Goal: Book appointment/travel/reservation

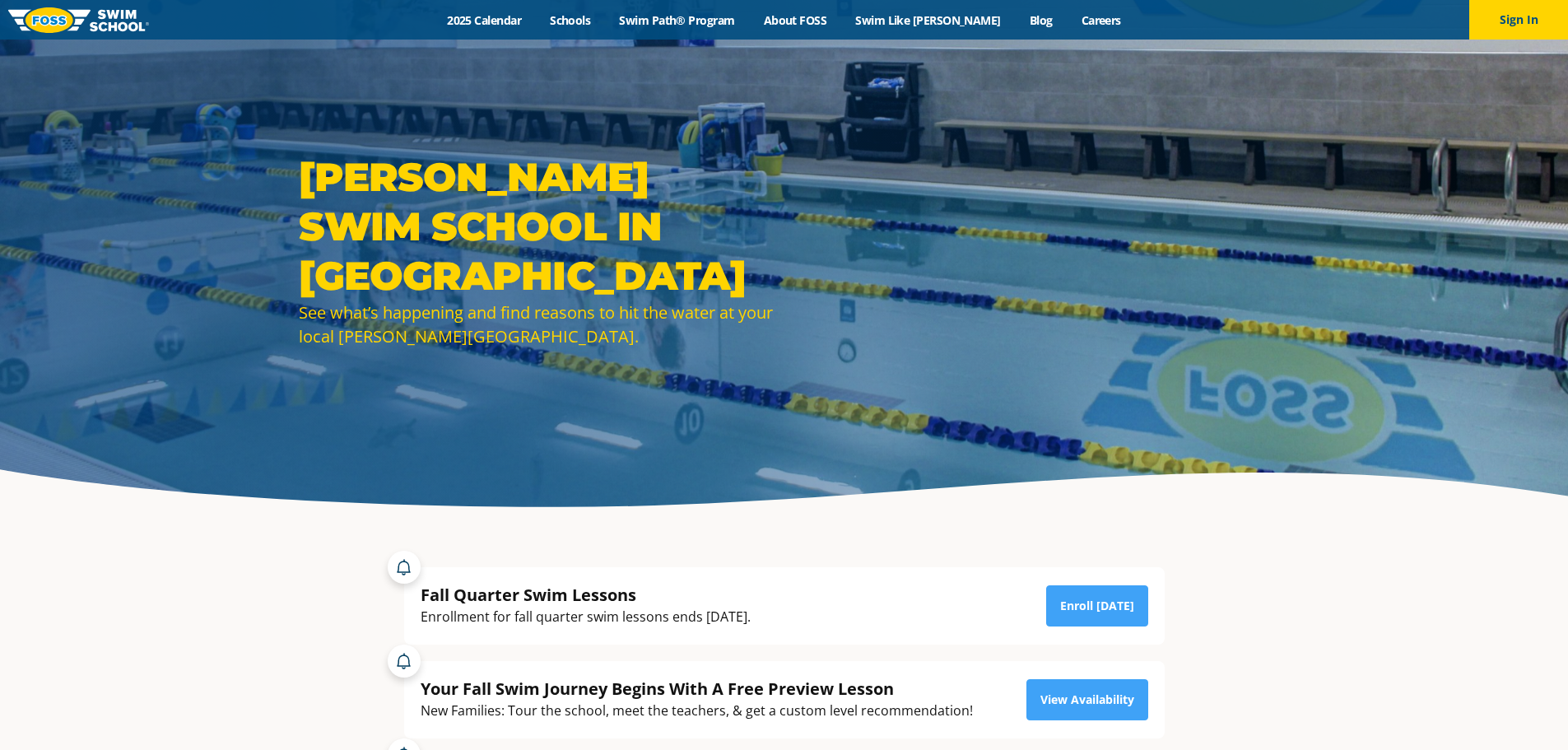
scroll to position [83, 0]
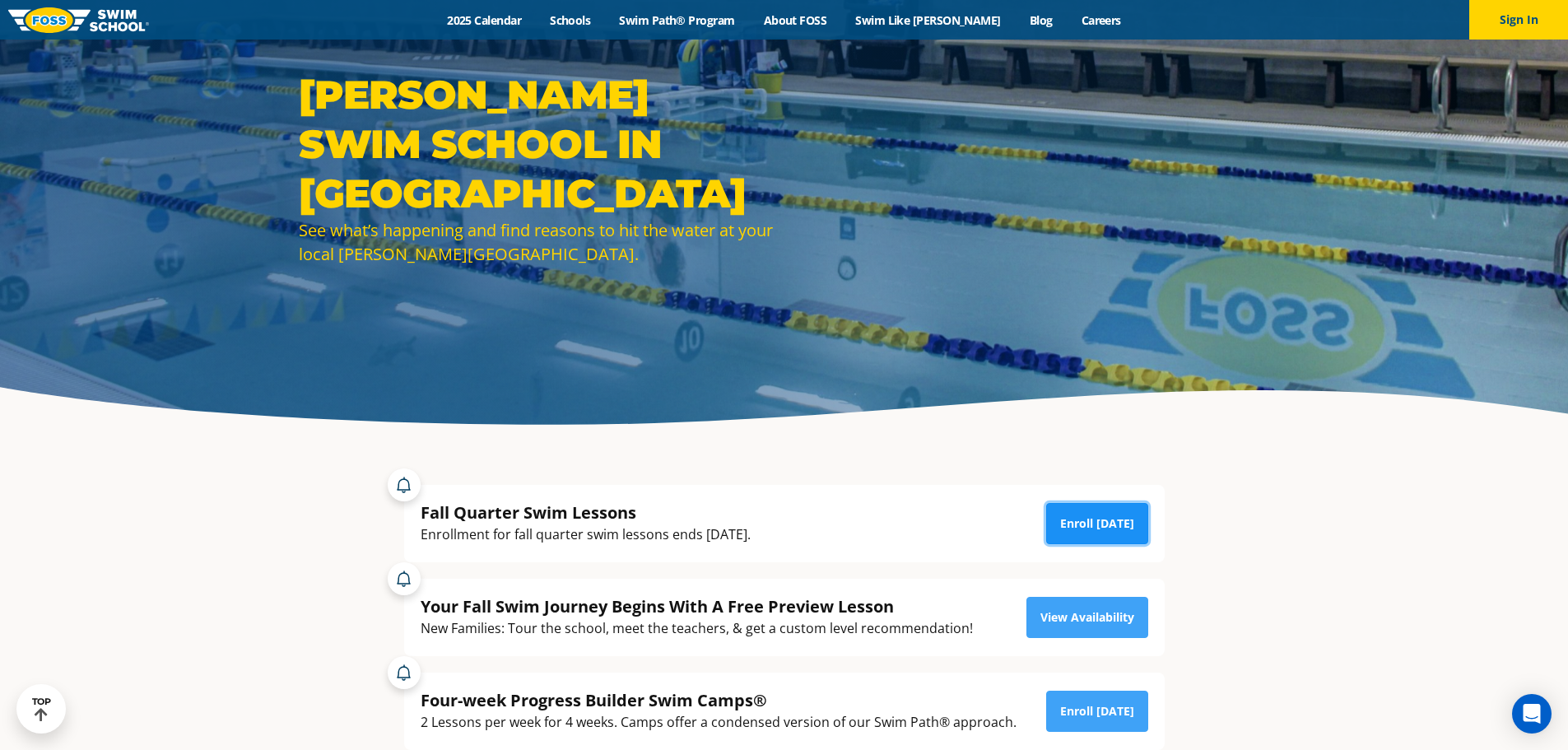
click at [1087, 523] on link "Enroll [DATE]" at bounding box center [1097, 523] width 102 height 41
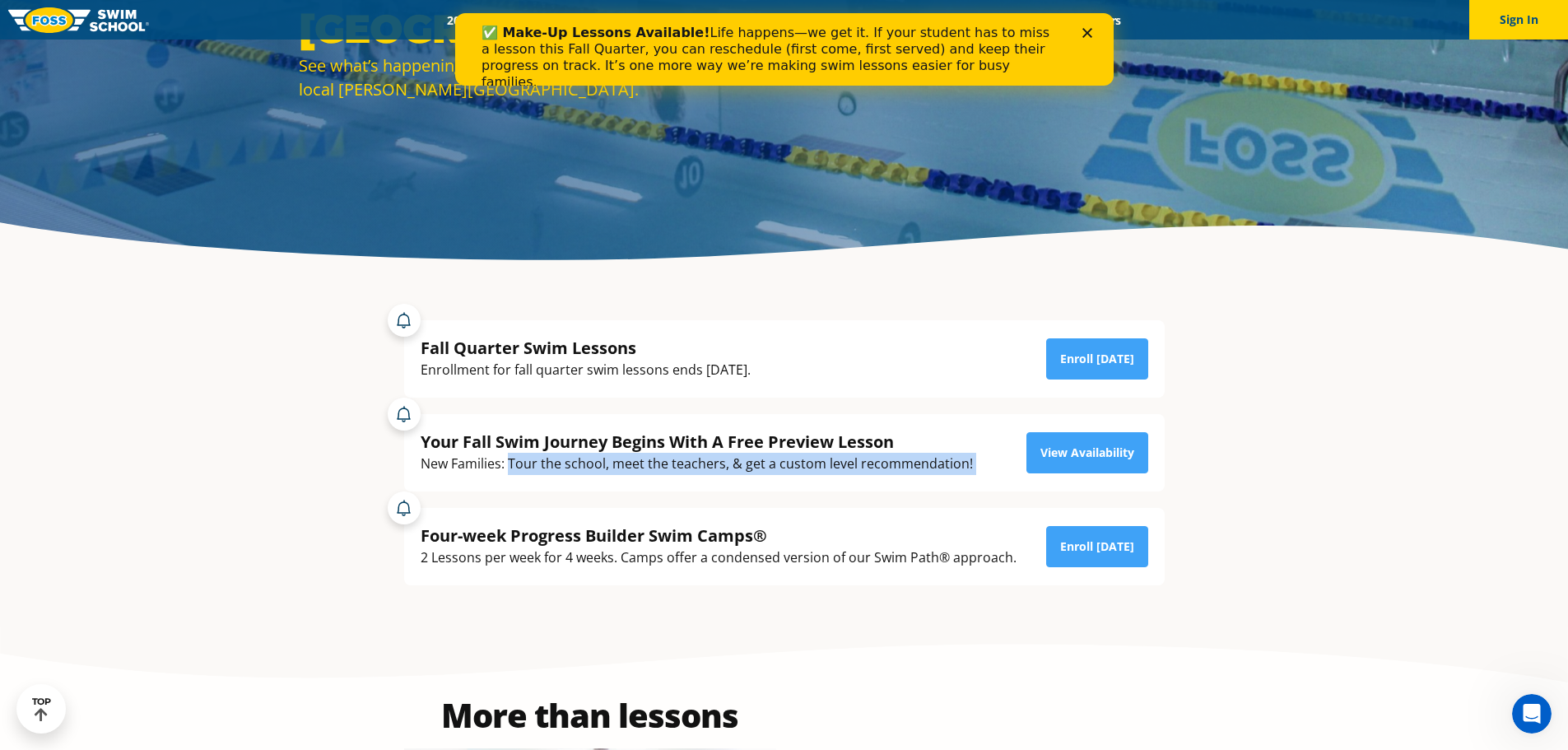
drag, startPoint x: 508, startPoint y: 465, endPoint x: 1012, endPoint y: 461, distance: 504.0
click at [1002, 462] on div "Your Fall Swim Journey Begins With A Free Preview Lesson New Families: Tour the…" at bounding box center [785, 452] width 728 height 45
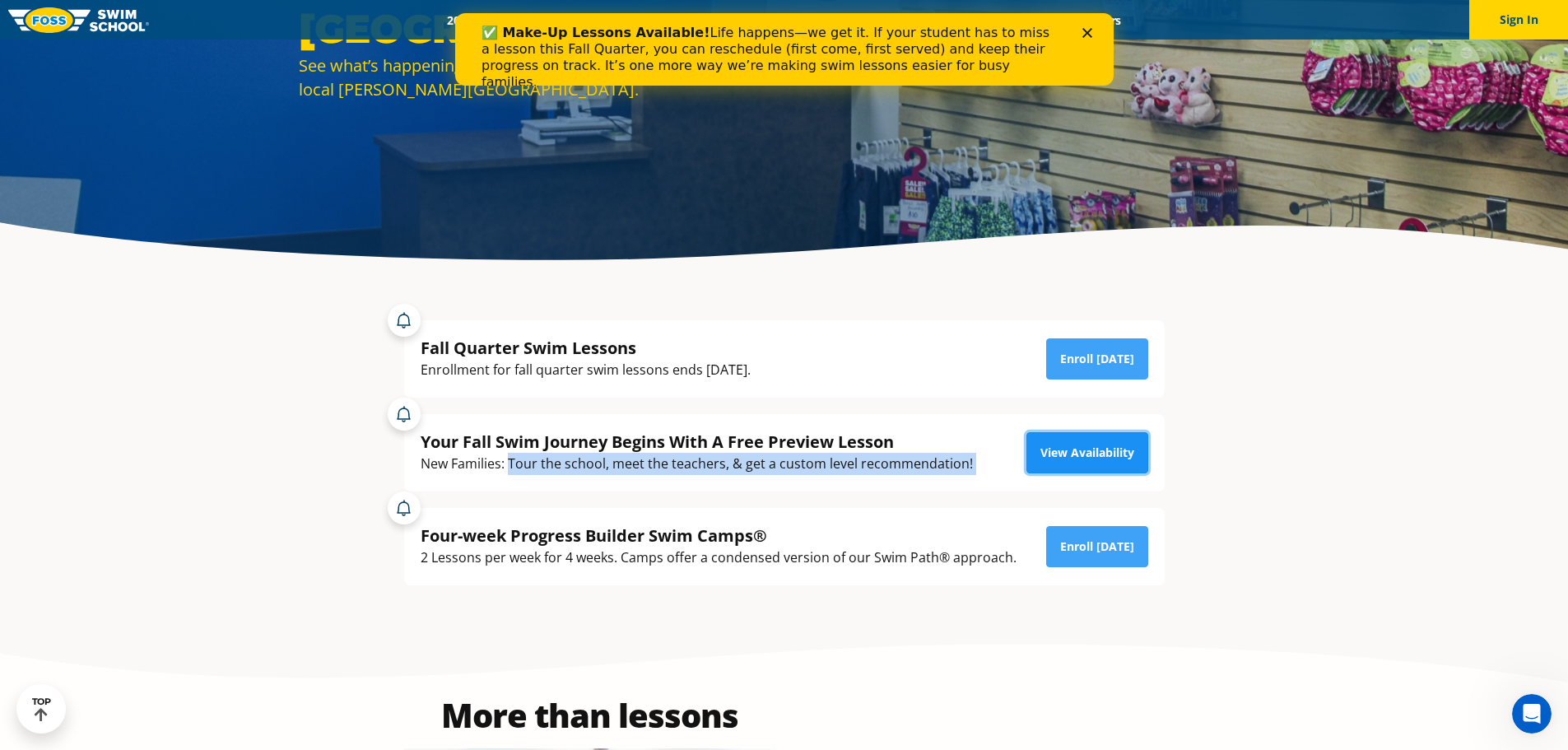
click at [1048, 457] on link "View Availability" at bounding box center [1088, 452] width 122 height 41
